Goal: Information Seeking & Learning: Learn about a topic

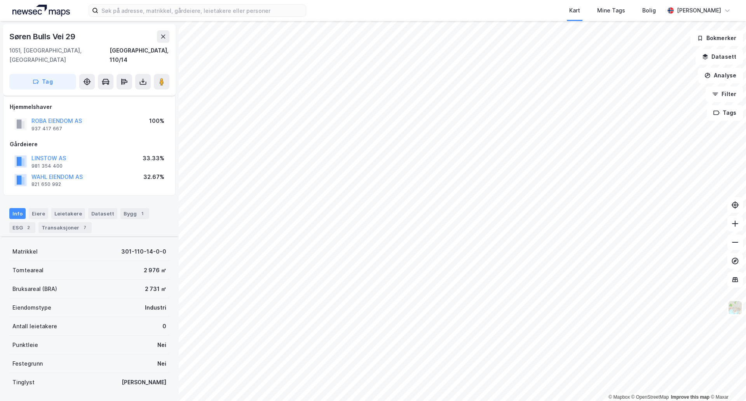
scroll to position [119, 0]
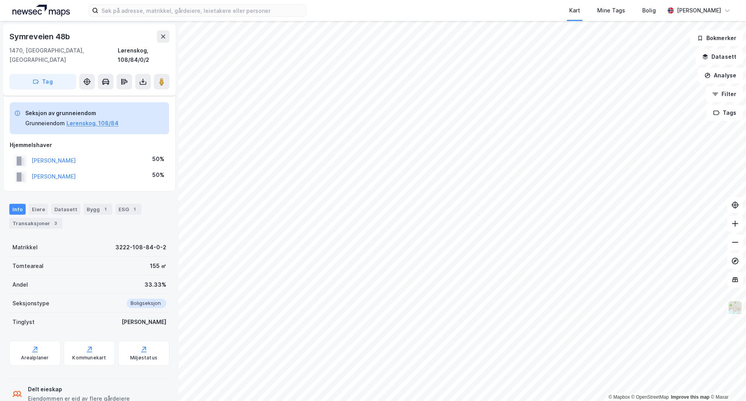
scroll to position [12, 0]
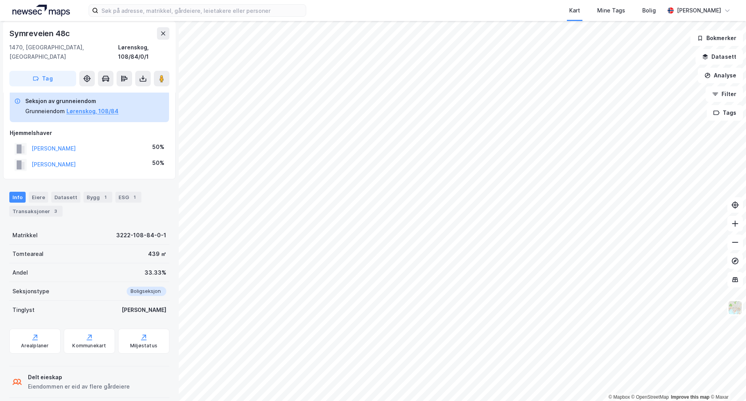
scroll to position [12, 0]
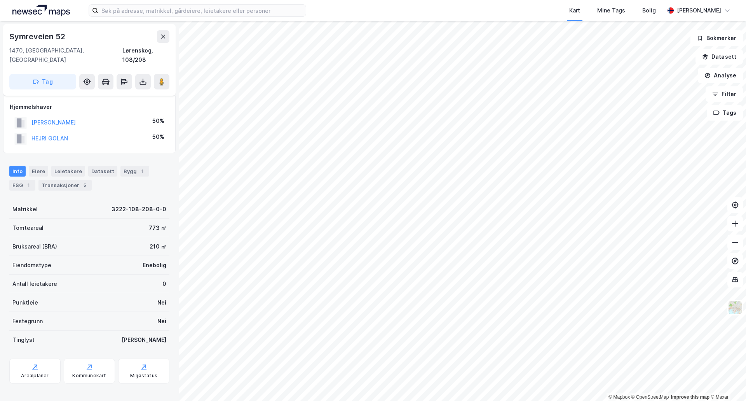
scroll to position [12, 0]
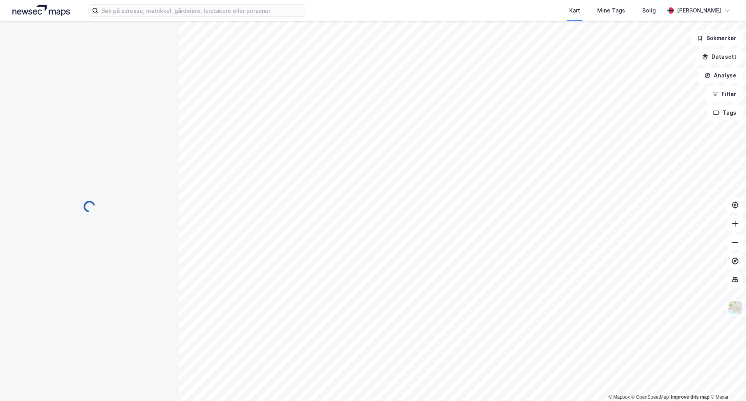
scroll to position [12, 0]
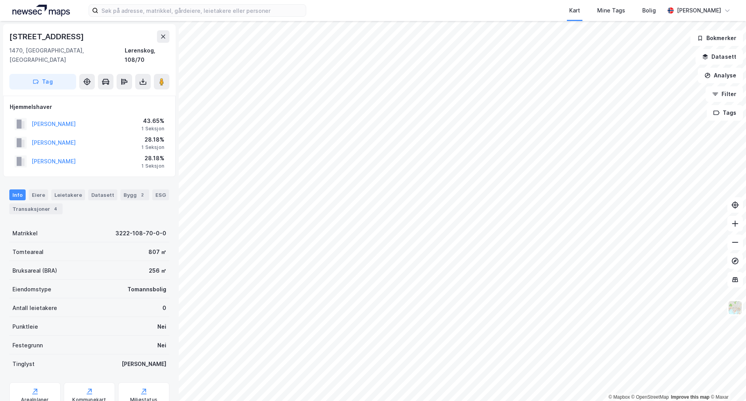
scroll to position [12, 0]
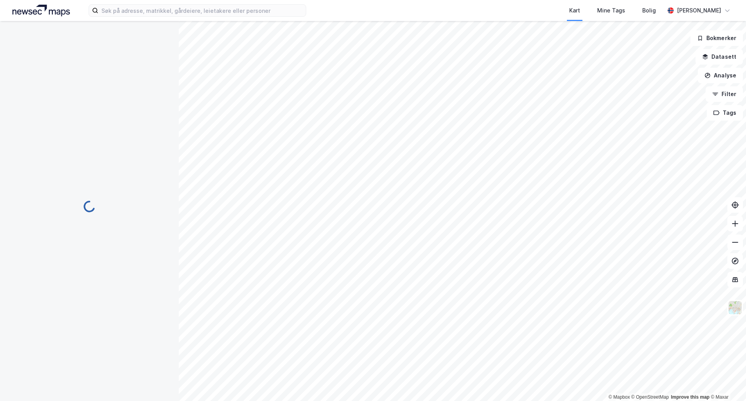
scroll to position [12, 0]
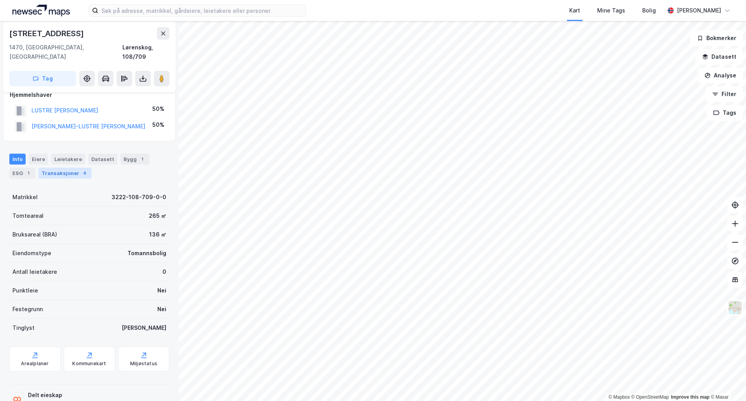
click at [85, 169] on div "4" at bounding box center [85, 173] width 8 height 8
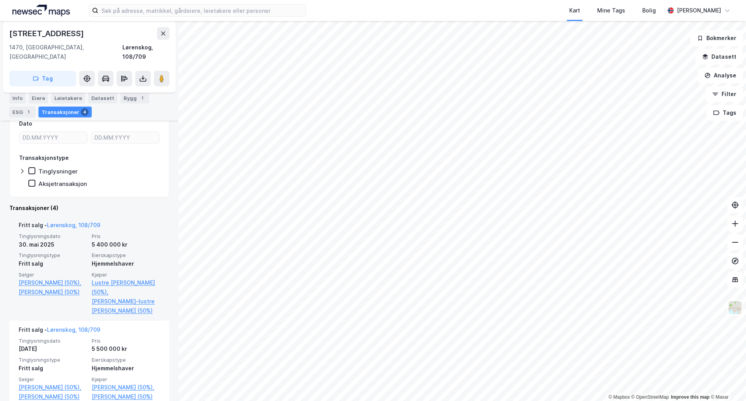
scroll to position [155, 0]
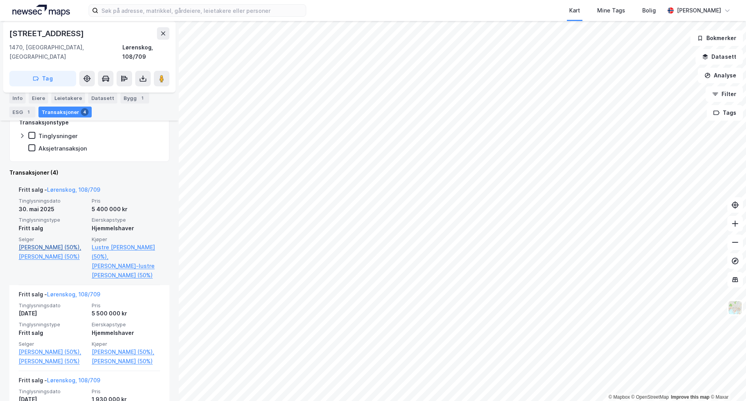
click at [58, 243] on link "[PERSON_NAME] (50%)," at bounding box center [53, 247] width 68 height 9
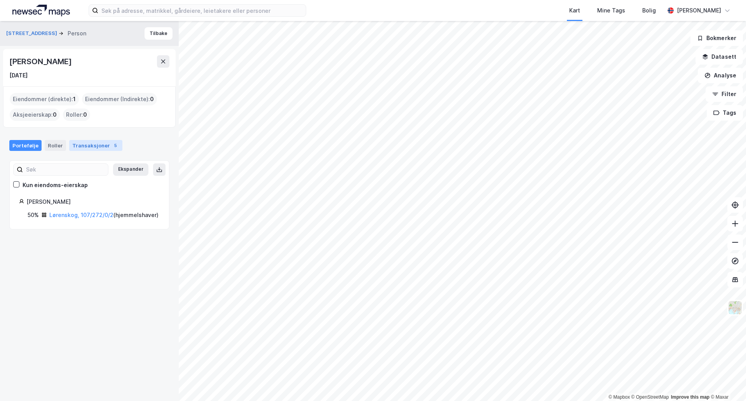
click at [97, 147] on div "Transaksjoner 5" at bounding box center [95, 145] width 53 height 11
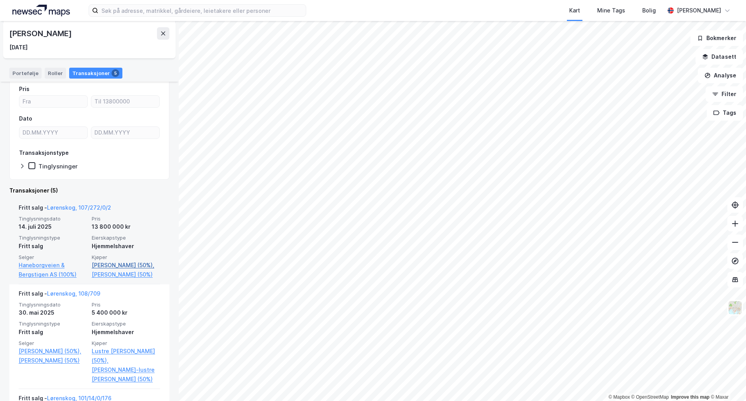
scroll to position [155, 0]
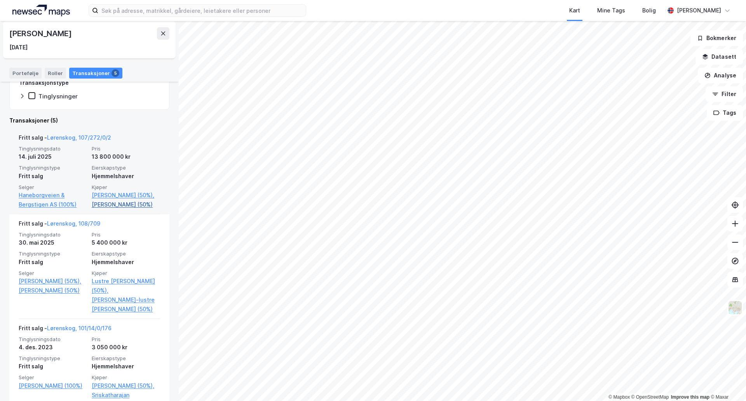
click at [126, 203] on link "[PERSON_NAME] (50%)" at bounding box center [126, 204] width 68 height 9
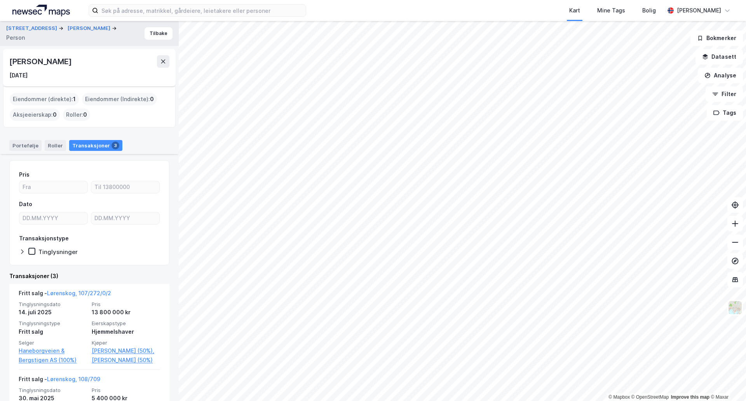
click at [37, 58] on div "[PERSON_NAME]" at bounding box center [41, 61] width 64 height 12
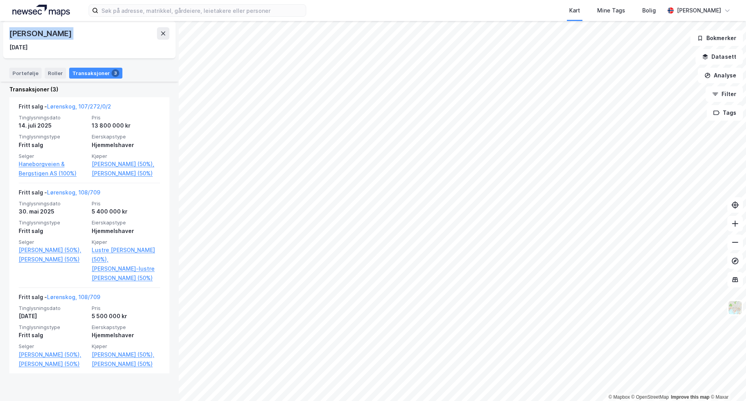
scroll to position [187, 0]
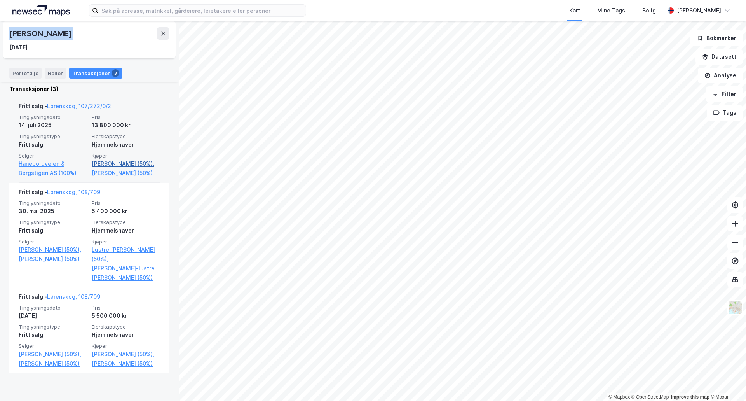
click at [129, 164] on link "[PERSON_NAME] (50%)," at bounding box center [126, 163] width 68 height 9
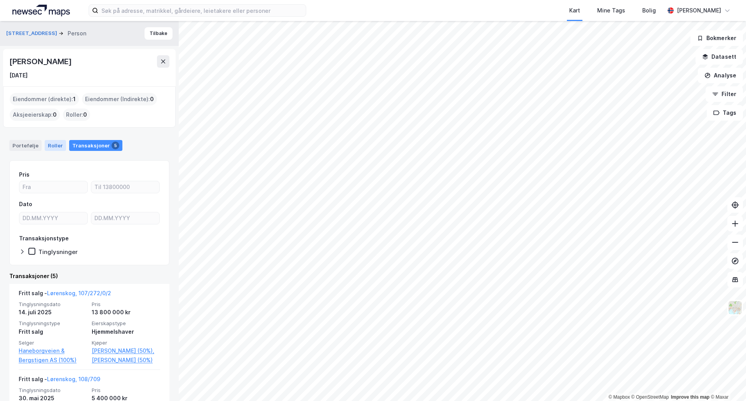
click at [46, 142] on div "Roller" at bounding box center [55, 145] width 21 height 11
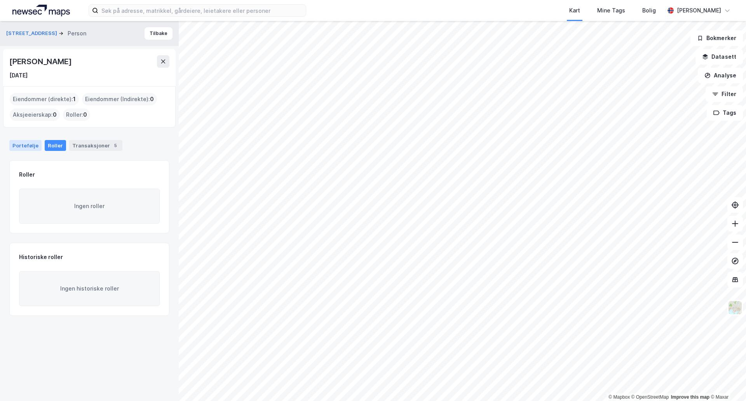
click at [17, 142] on div "Portefølje" at bounding box center [25, 145] width 32 height 11
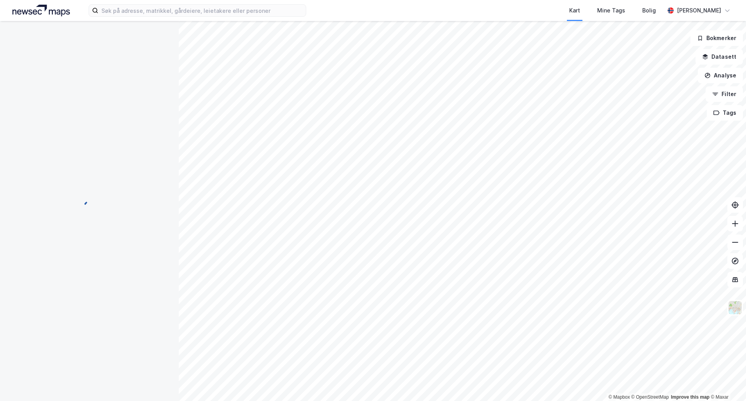
scroll to position [1, 0]
